Goal: Transaction & Acquisition: Book appointment/travel/reservation

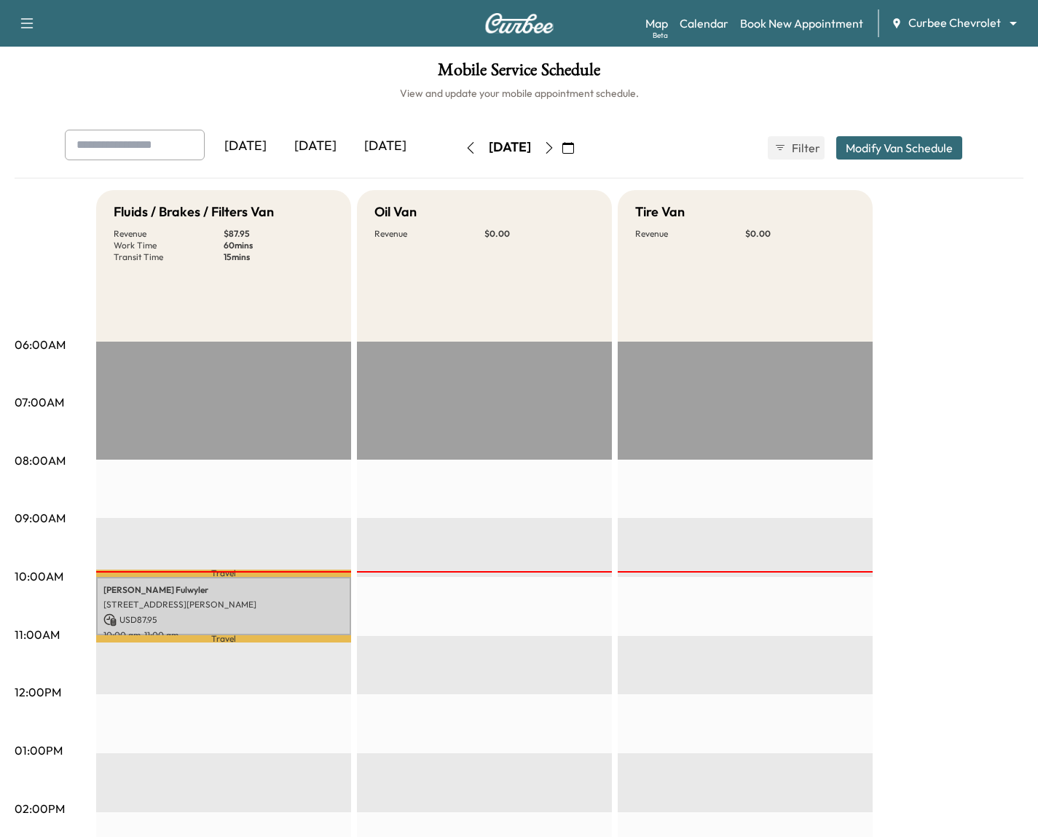
click at [910, 9] on div "Map Beta Calendar Book New Appointment Curbee Chevrolet ******** ​" at bounding box center [835, 23] width 381 height 28
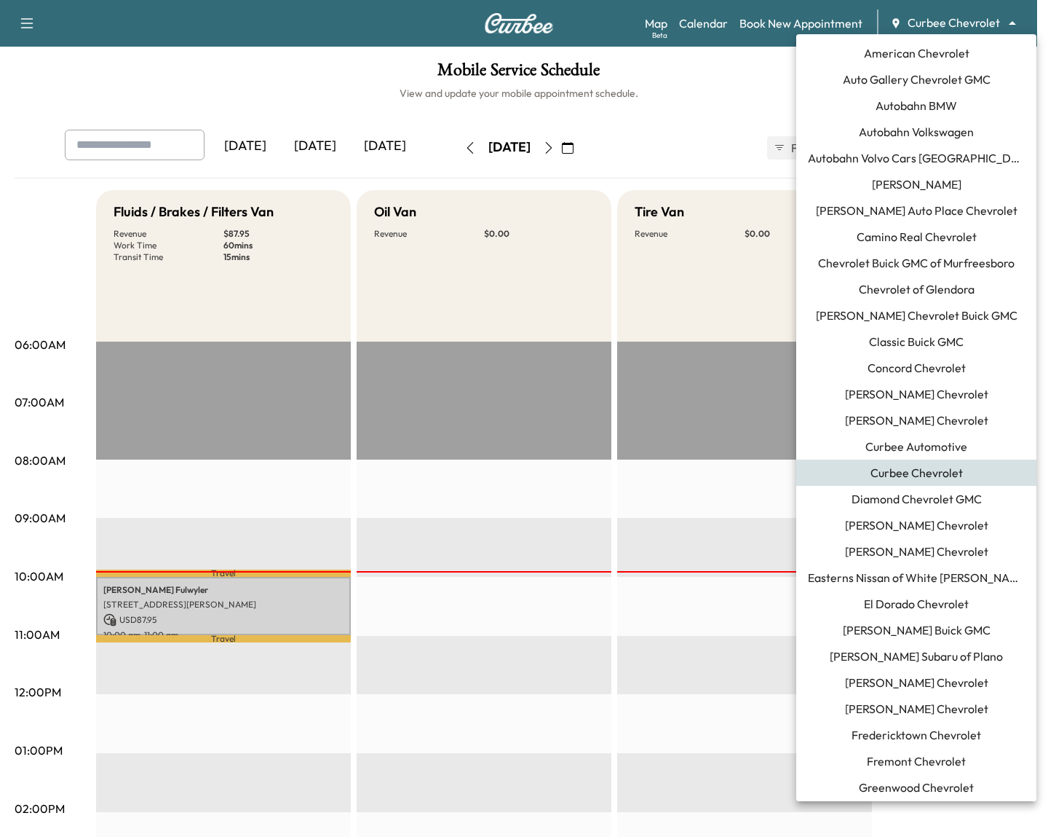
click at [912, 20] on body "Support Log Out Map Beta Calendar Book New Appointment Curbee Chevrolet *******…" at bounding box center [524, 418] width 1048 height 837
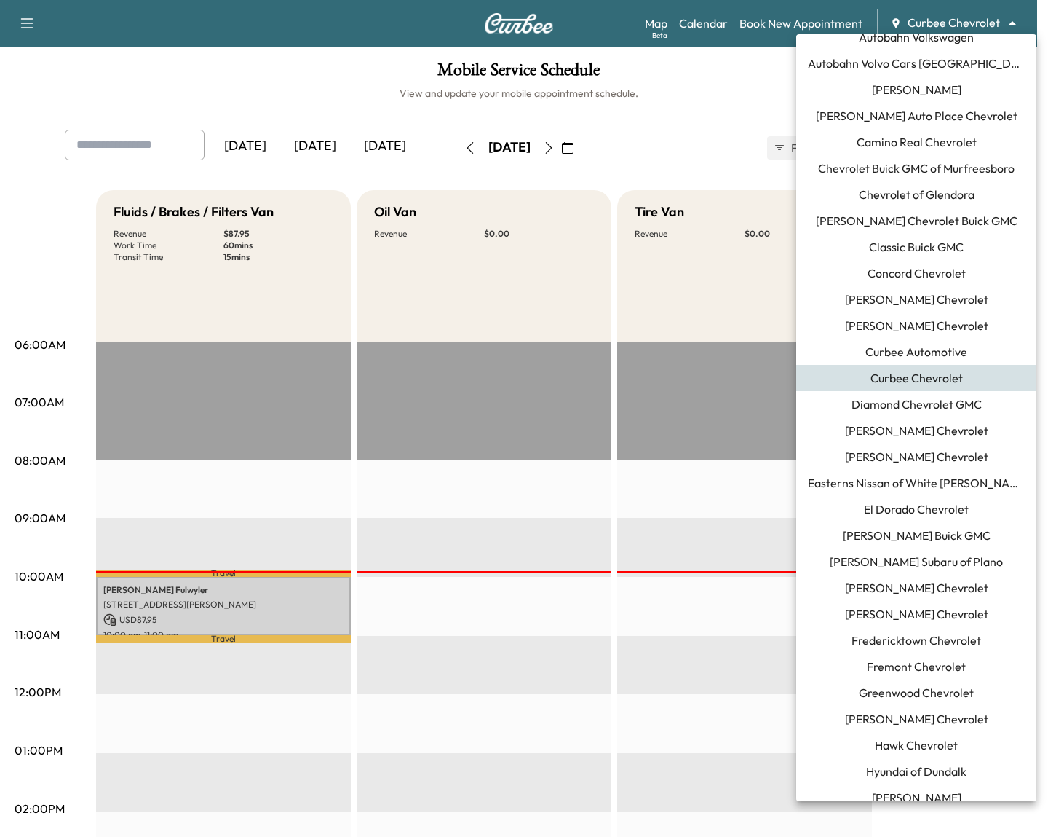
scroll to position [96, 0]
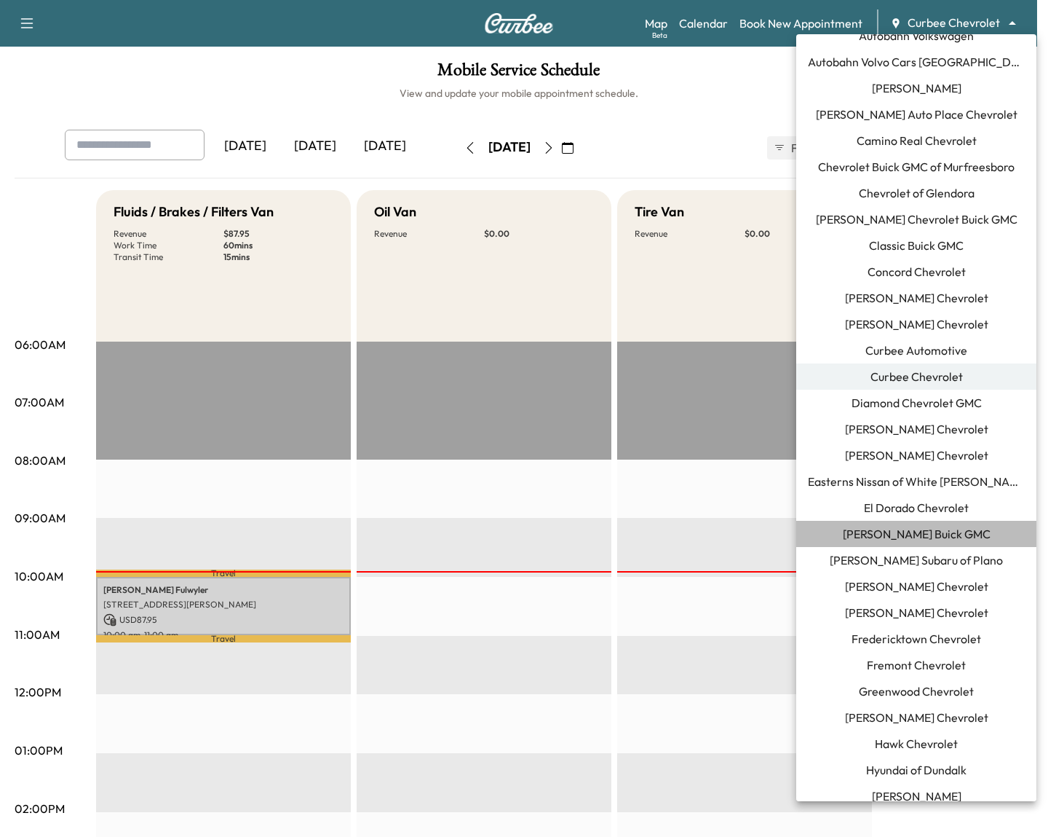
click at [959, 524] on li "[PERSON_NAME] Buick GMC" at bounding box center [917, 534] width 240 height 26
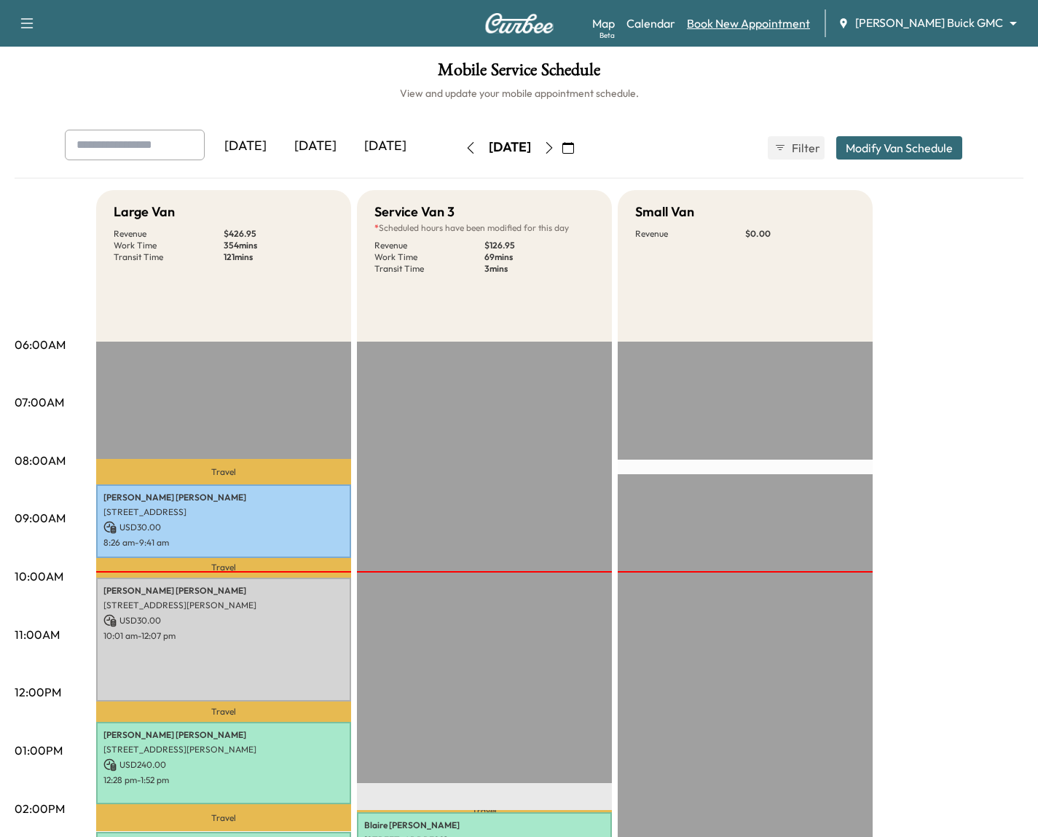
click at [778, 25] on link "Book New Appointment" at bounding box center [748, 23] width 123 height 17
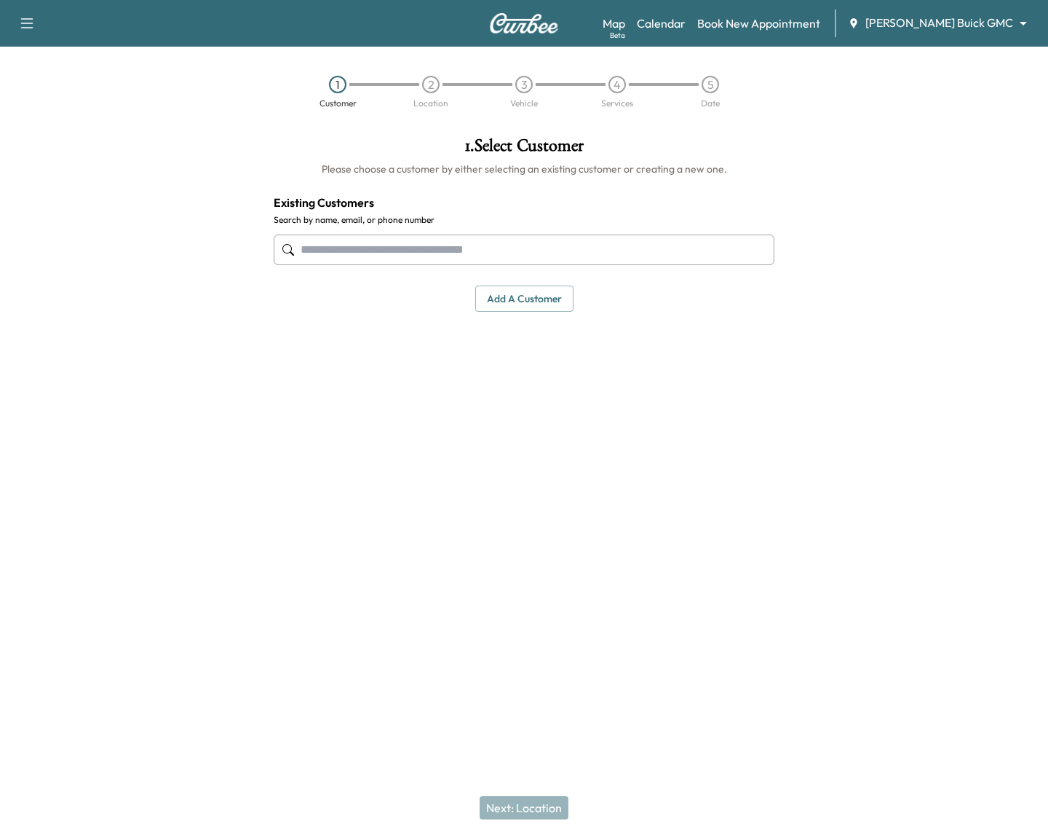
click at [385, 258] on input "text" at bounding box center [524, 249] width 501 height 31
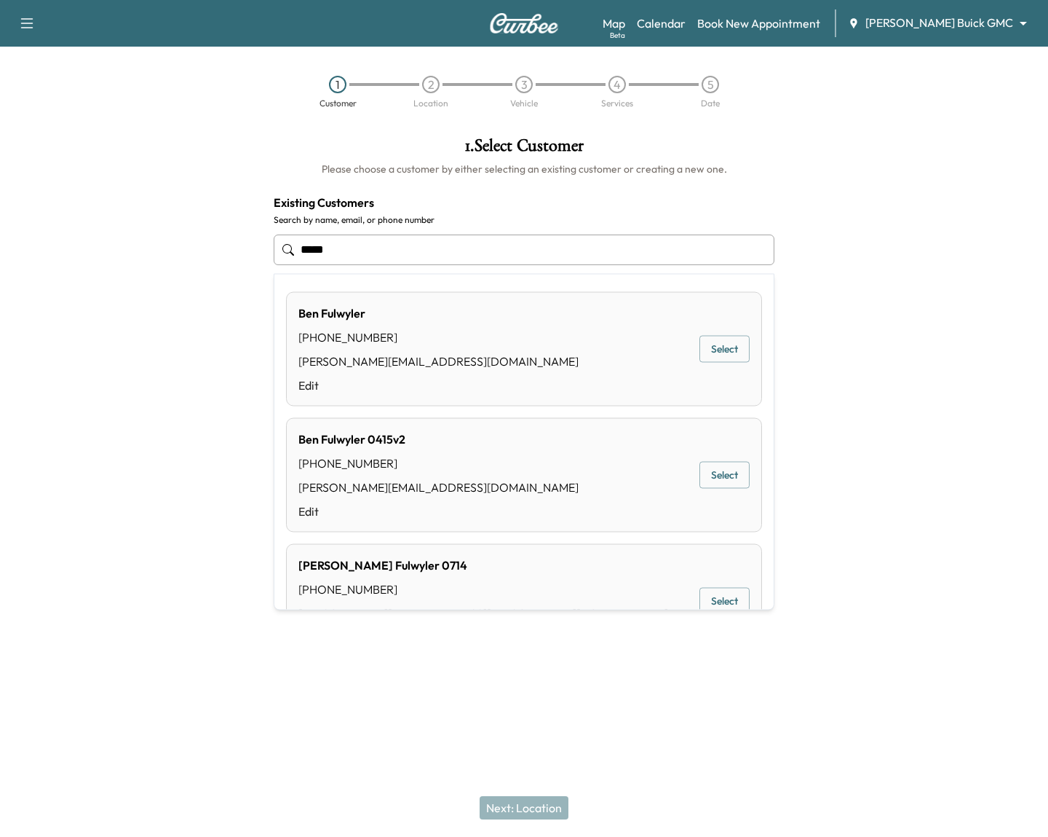
click at [722, 341] on button "Select" at bounding box center [725, 349] width 50 height 27
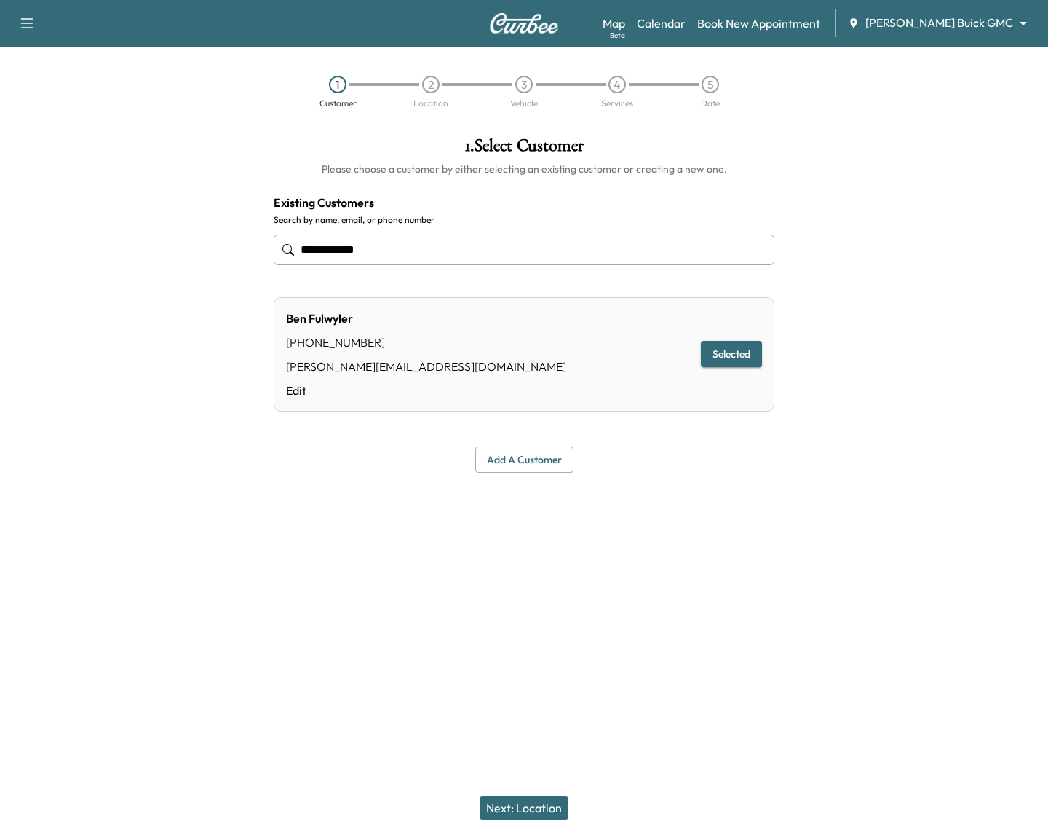
type input "**********"
click at [518, 806] on button "Next: Location" at bounding box center [524, 807] width 89 height 23
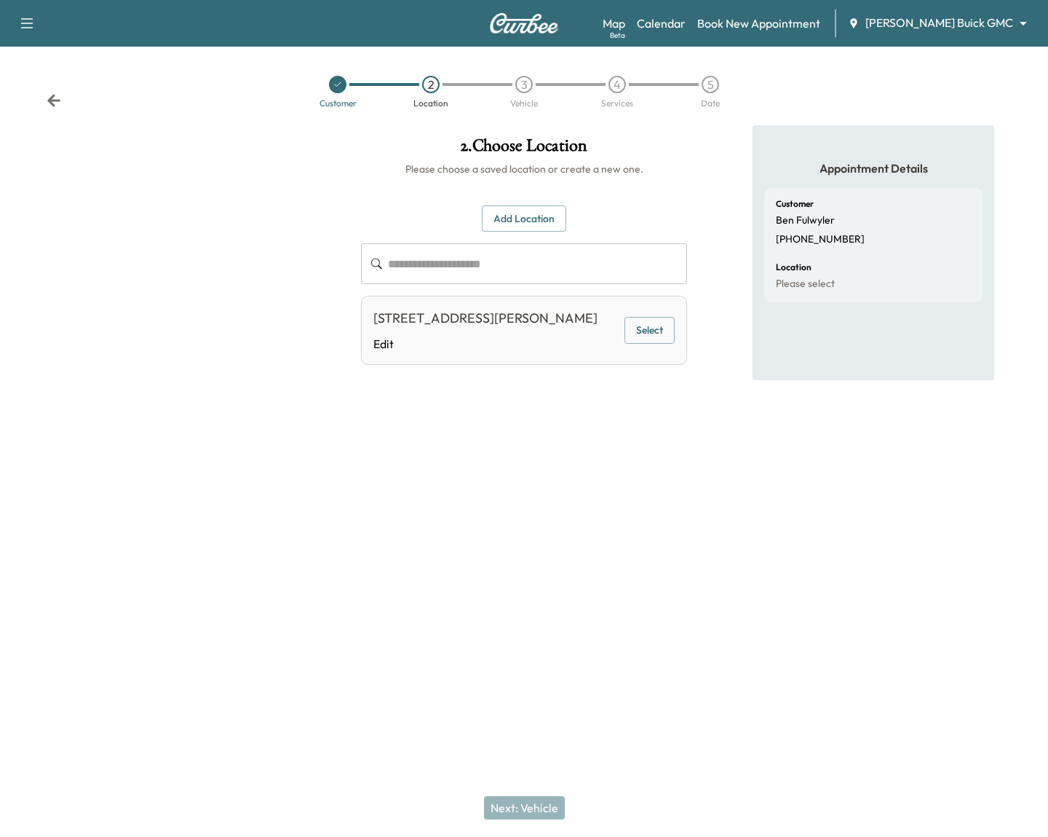
click at [639, 339] on button "Select" at bounding box center [650, 330] width 50 height 27
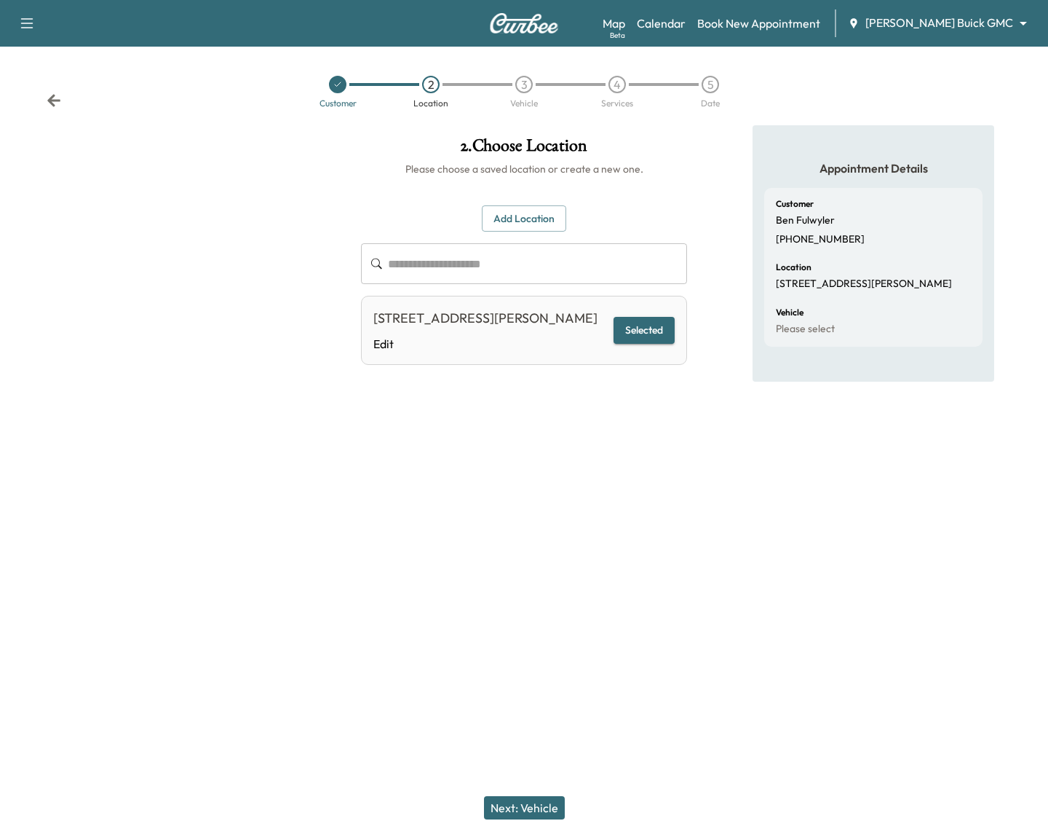
click at [547, 813] on button "Next: Vehicle" at bounding box center [524, 807] width 81 height 23
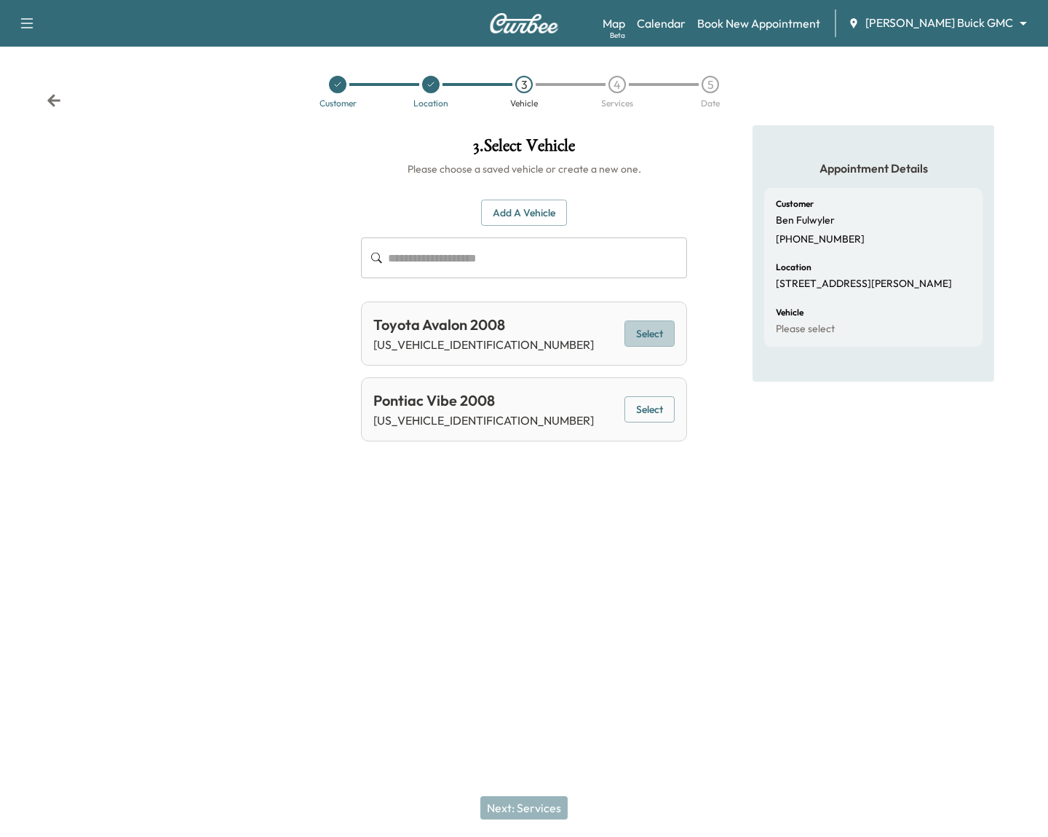
click at [647, 332] on button "Select" at bounding box center [650, 333] width 50 height 27
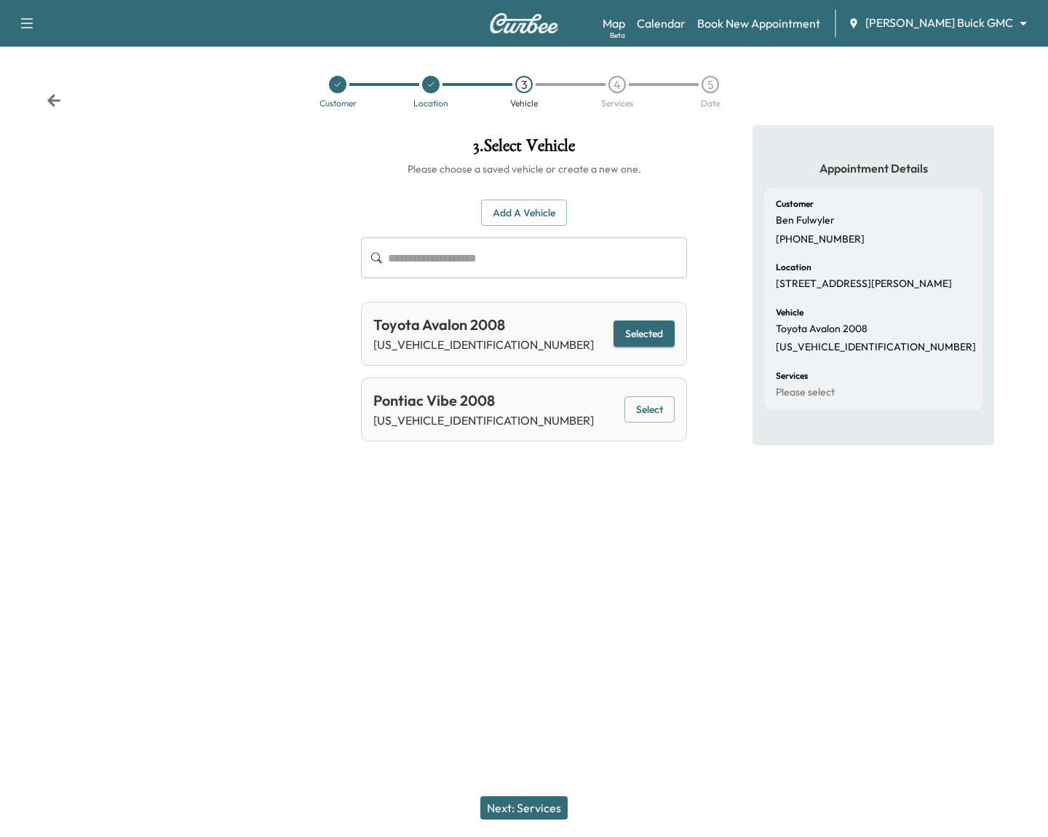
click at [518, 811] on button "Next: Services" at bounding box center [524, 807] width 87 height 23
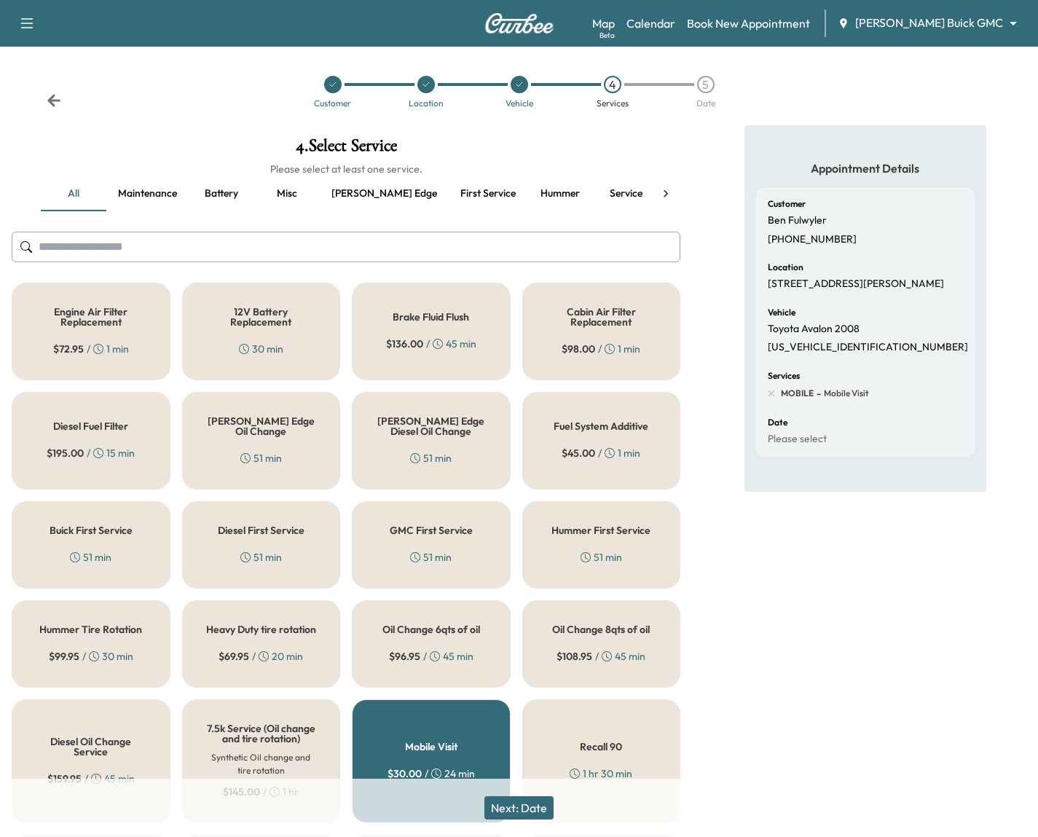
click at [302, 316] on h5 "12V Battery Replacement" at bounding box center [261, 317] width 111 height 20
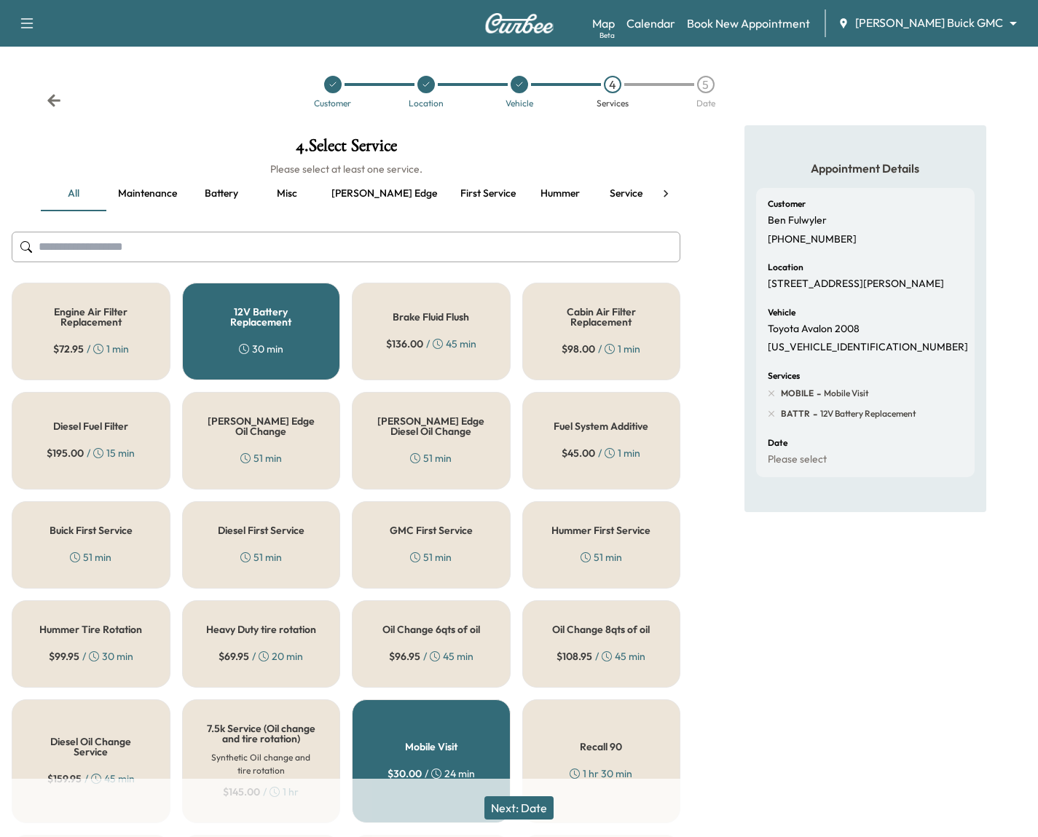
click at [553, 807] on button "Next: Date" at bounding box center [518, 807] width 69 height 23
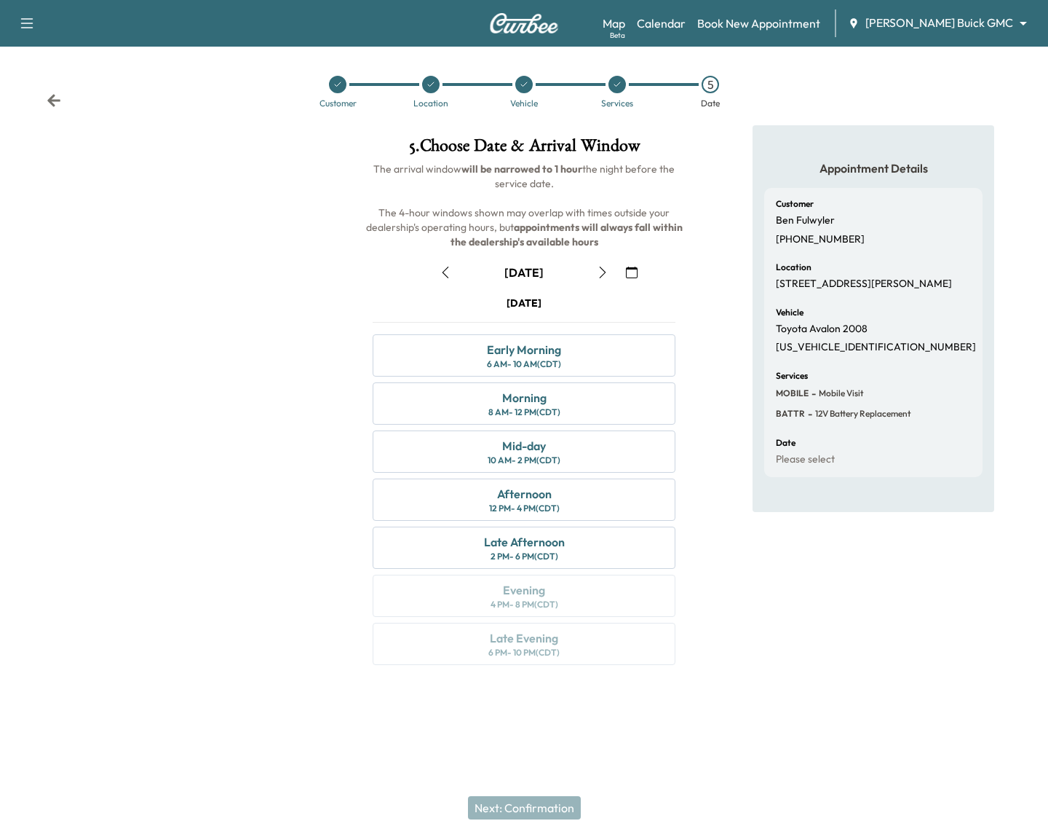
click at [441, 274] on icon "button" at bounding box center [446, 272] width 12 height 12
click at [529, 459] on div "10 AM - 2 PM (CDT)" at bounding box center [524, 460] width 73 height 12
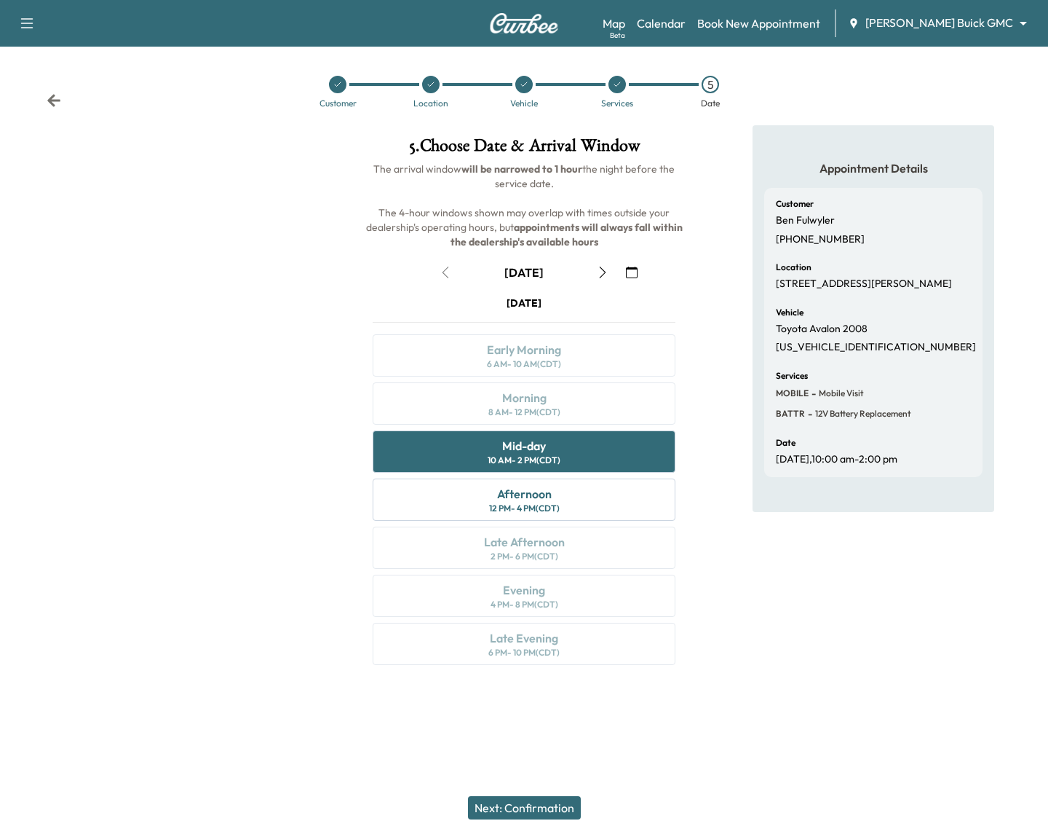
click at [546, 799] on button "Next: Confirmation" at bounding box center [524, 807] width 113 height 23
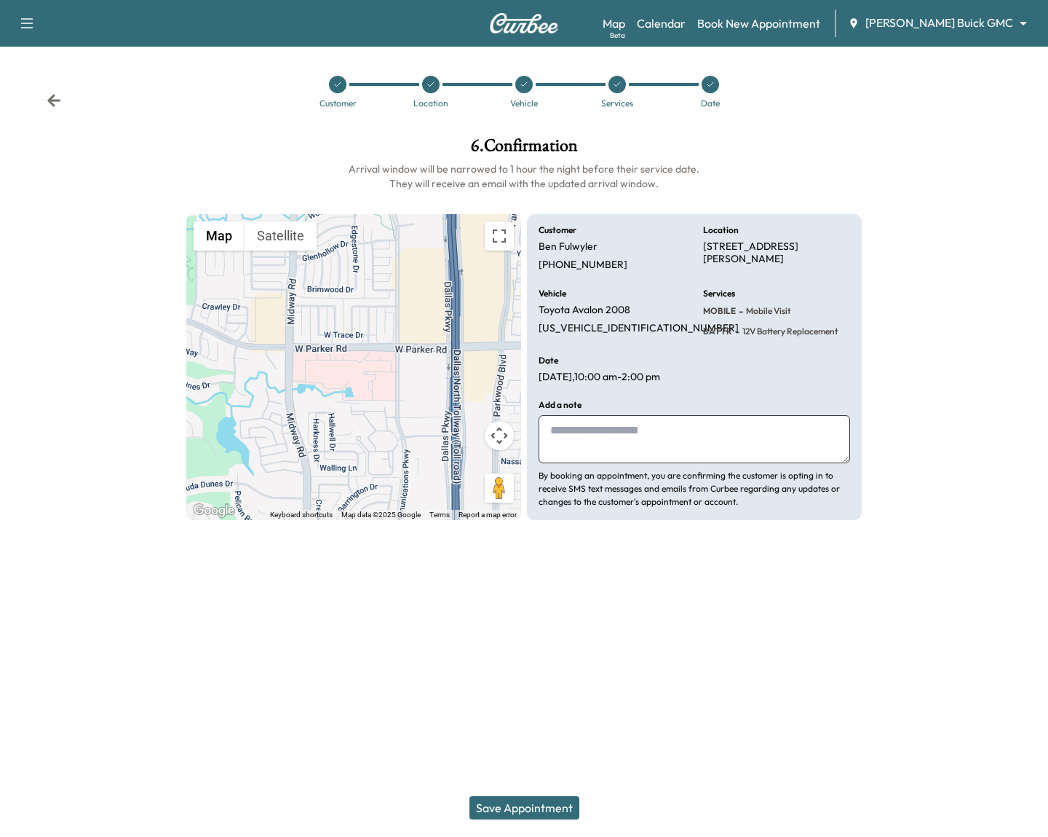
click at [66, 103] on div "Customer Location Vehicle Services Date" at bounding box center [524, 91] width 1048 height 67
click at [52, 99] on icon at bounding box center [54, 100] width 15 height 15
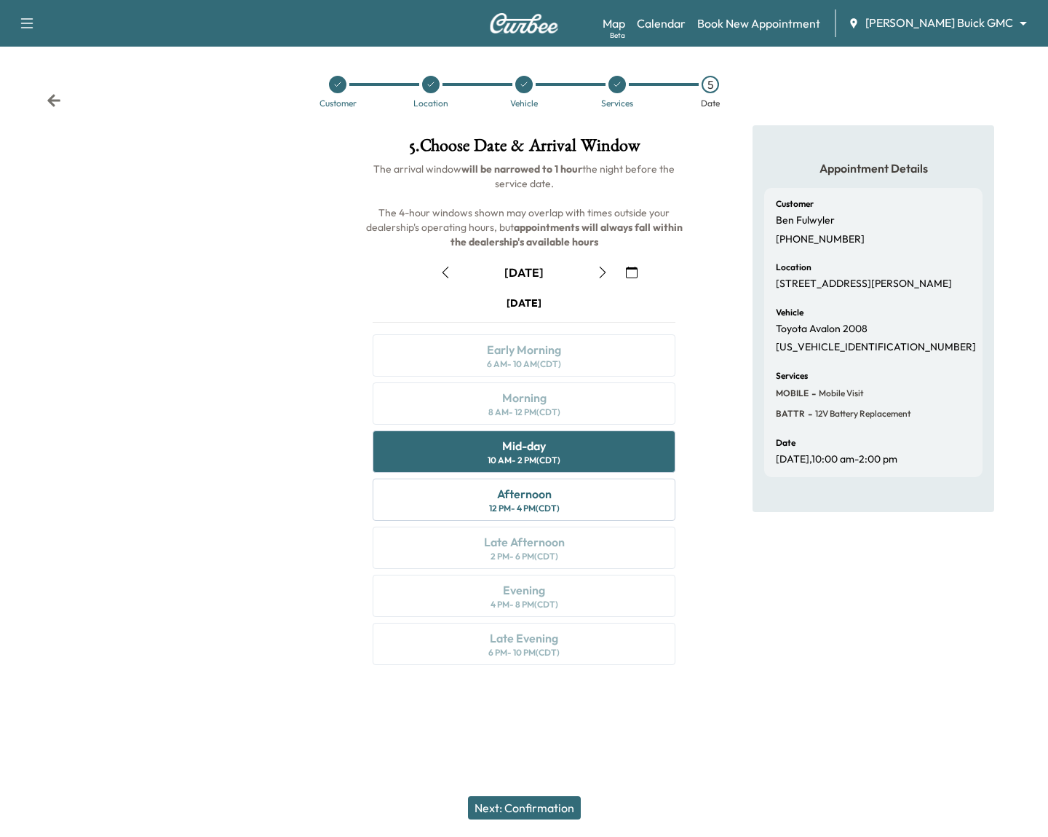
click at [437, 271] on button "button" at bounding box center [445, 272] width 25 height 23
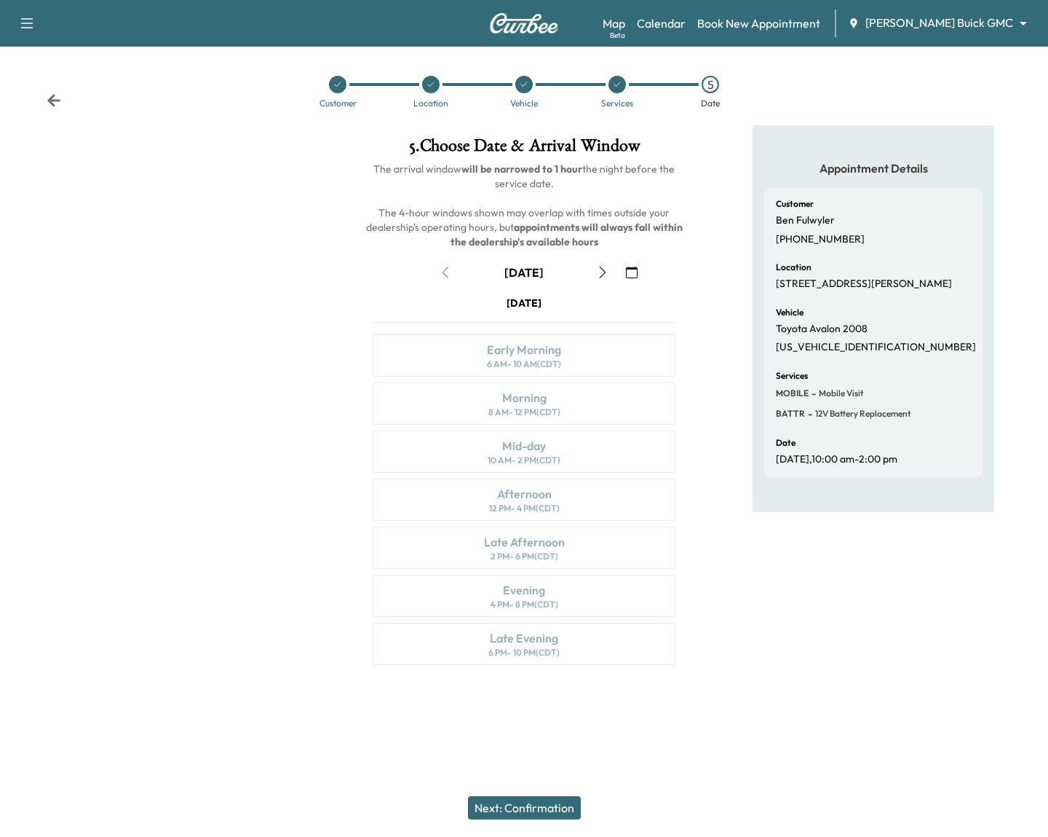
click at [614, 87] on icon at bounding box center [617, 84] width 9 height 9
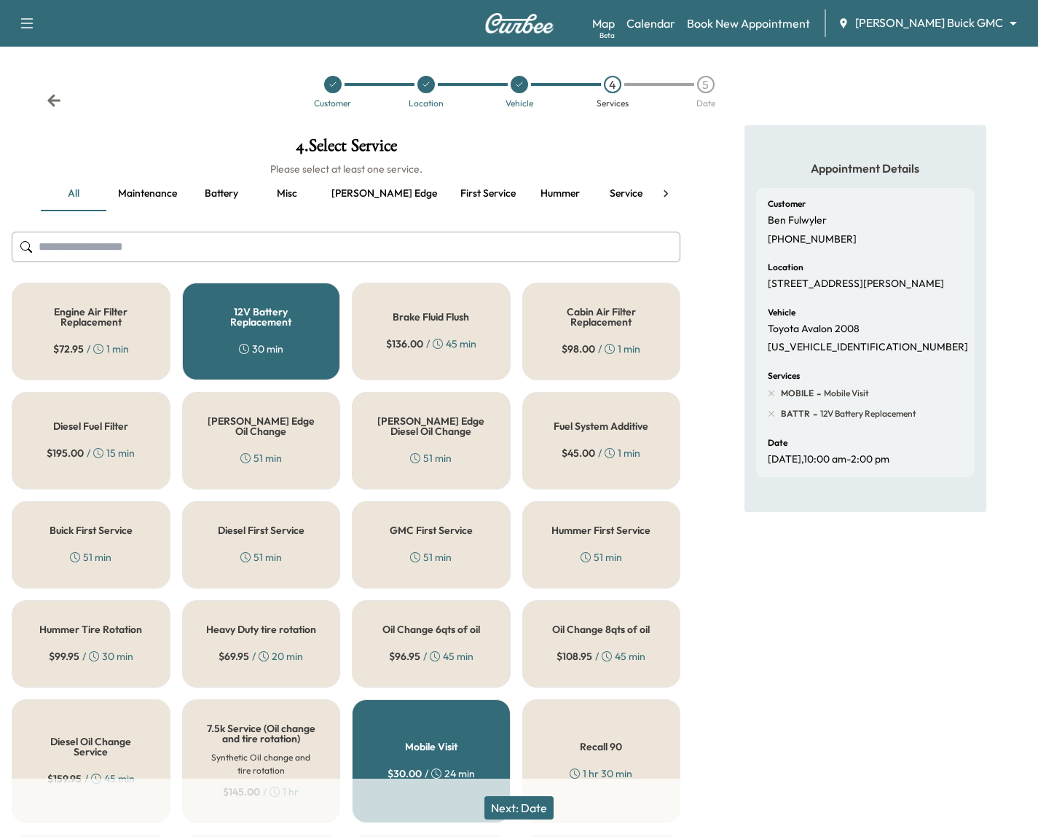
click at [298, 308] on h5 "12V Battery Replacement" at bounding box center [261, 317] width 111 height 20
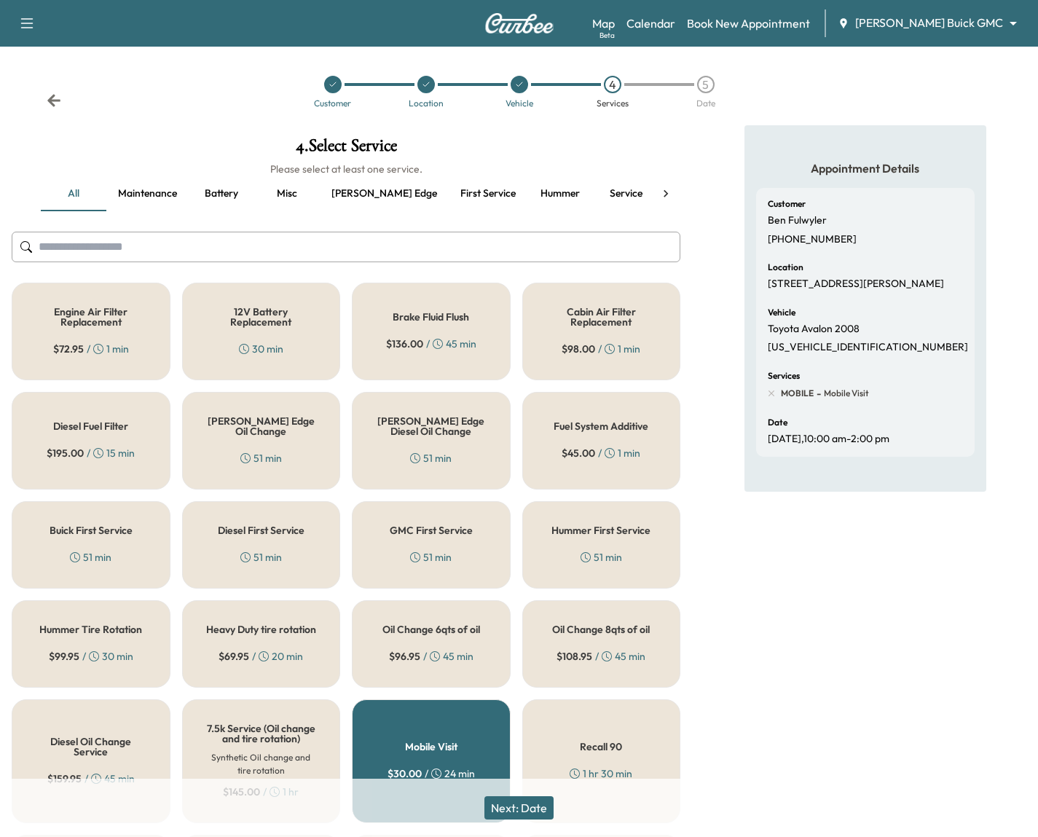
click at [463, 315] on h5 "Brake Fluid Flush" at bounding box center [430, 317] width 76 height 10
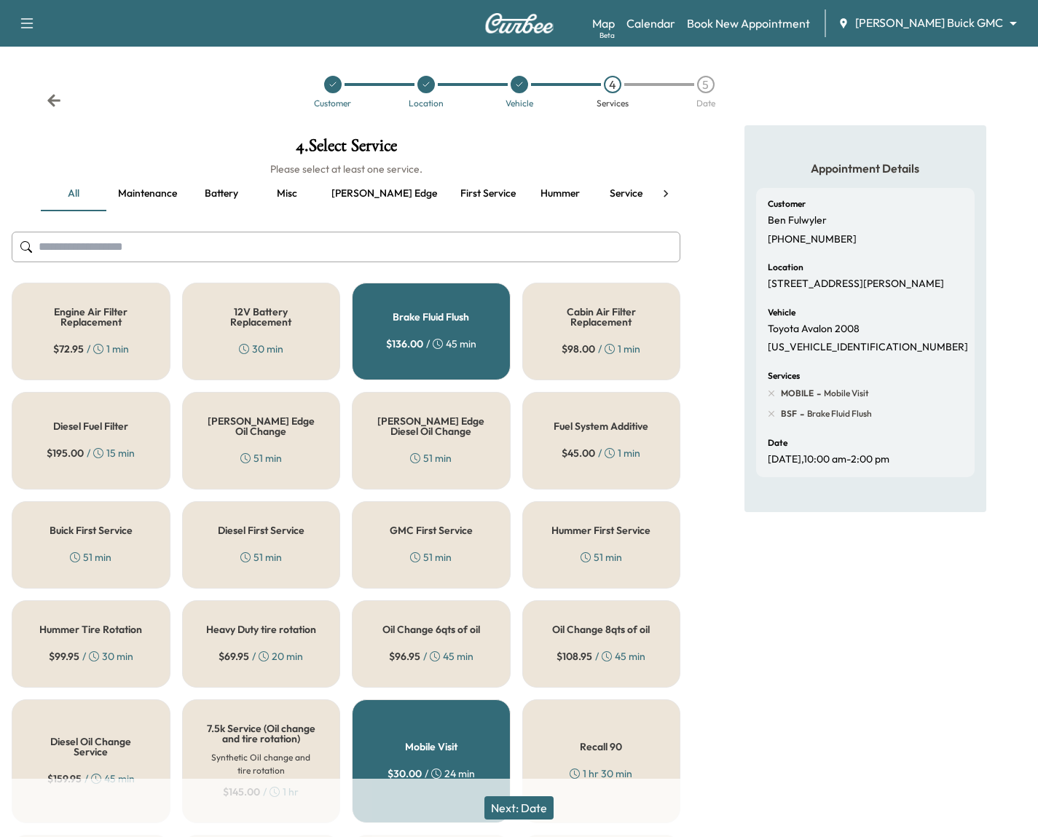
click at [509, 801] on button "Next: Date" at bounding box center [518, 807] width 69 height 23
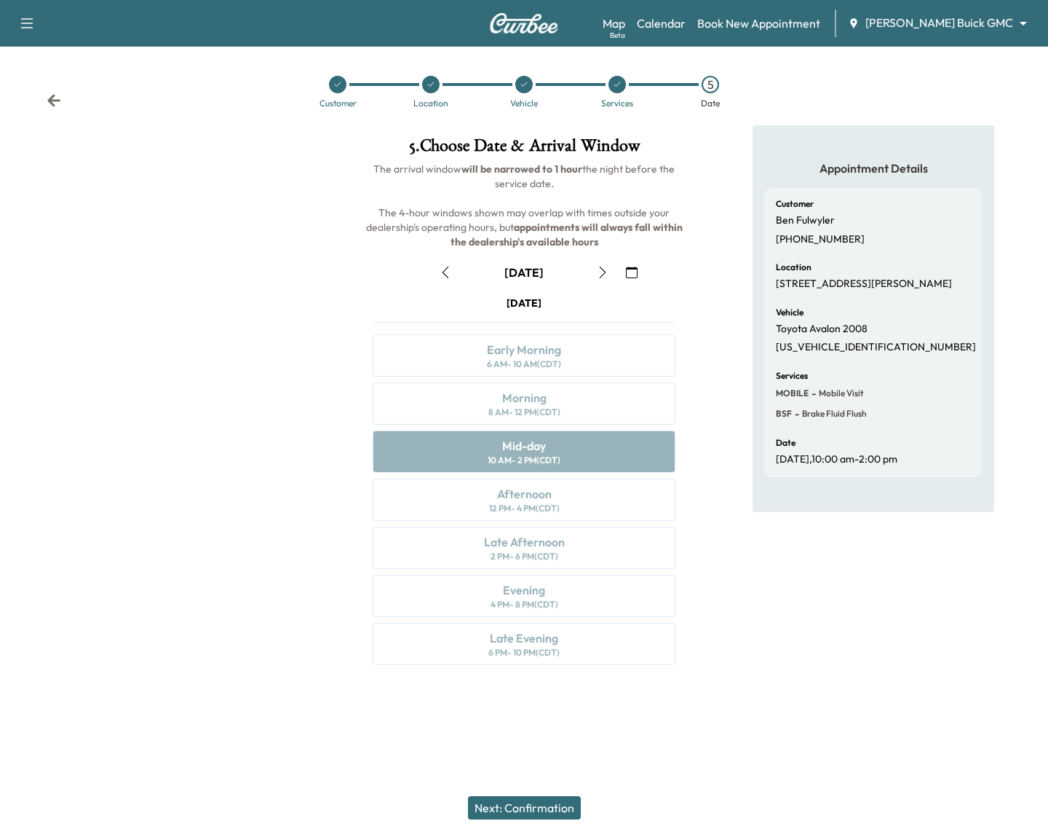
click at [443, 280] on button "button" at bounding box center [445, 272] width 25 height 23
